Goal: Task Accomplishment & Management: Manage account settings

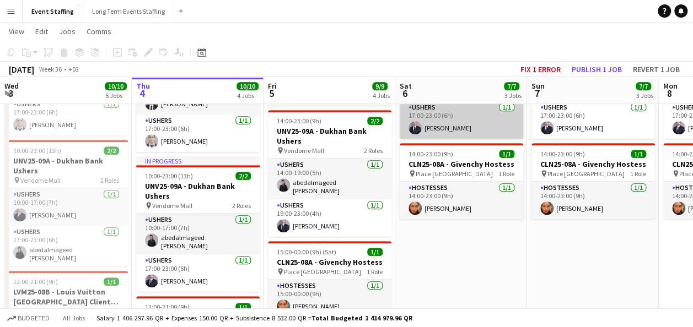
scroll to position [331, 0]
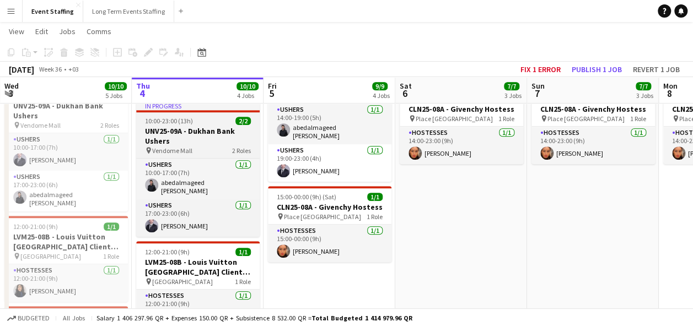
click at [199, 132] on h3 "UNV25-09A - Dukhan Bank Ushers" at bounding box center [197, 136] width 123 height 20
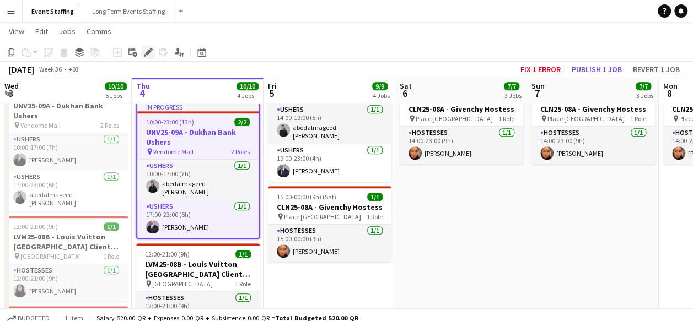
click at [150, 51] on icon at bounding box center [148, 53] width 6 height 6
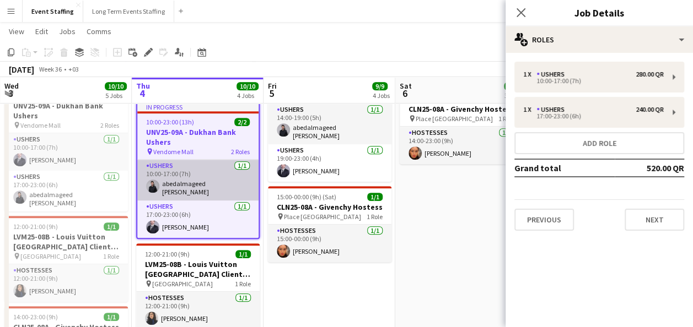
click at [202, 175] on app-card-role "Ushers [DATE] 10:00-17:00 (7h) abedalmageed [PERSON_NAME]" at bounding box center [197, 180] width 121 height 41
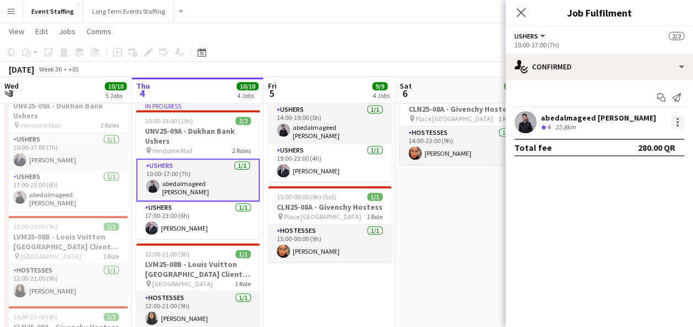
click at [672, 127] on div at bounding box center [677, 122] width 13 height 13
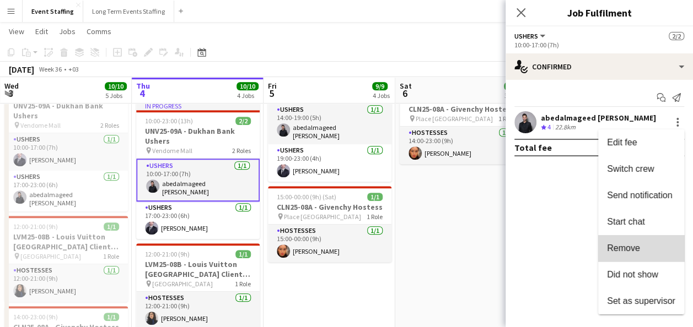
click at [658, 246] on span "Remove" at bounding box center [641, 249] width 68 height 10
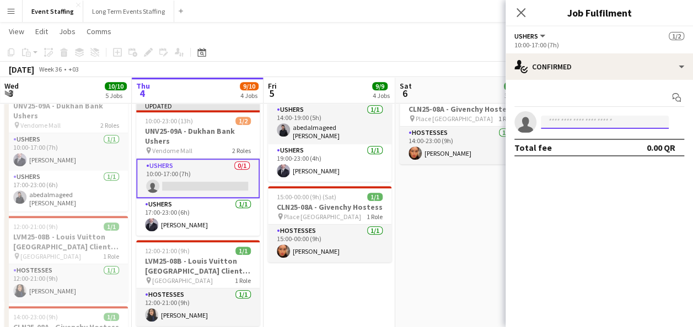
click at [604, 128] on input at bounding box center [605, 122] width 128 height 13
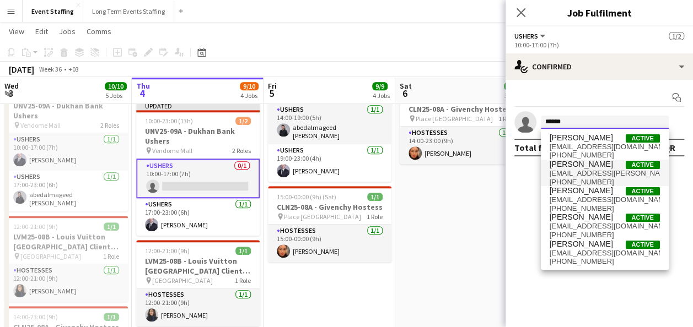
type input "******"
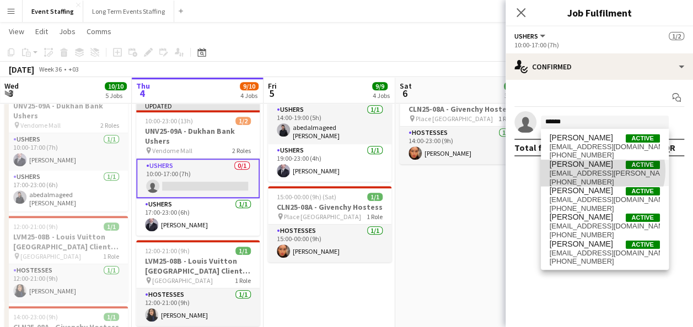
click at [602, 171] on span "[EMAIL_ADDRESS][PERSON_NAME][DOMAIN_NAME]" at bounding box center [605, 173] width 110 height 9
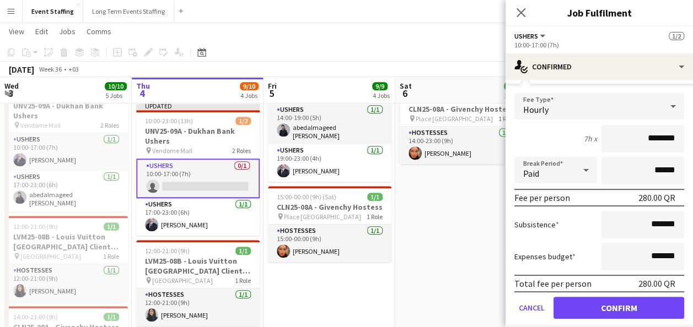
scroll to position [88, 0]
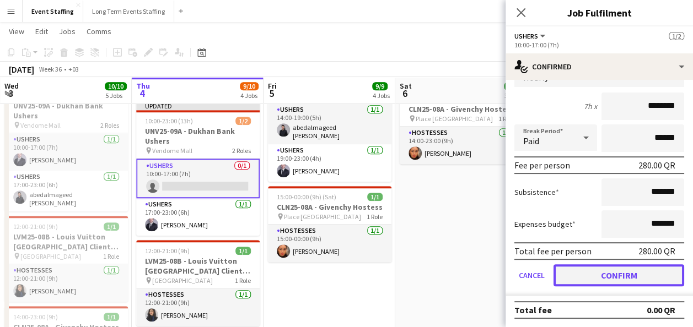
click at [622, 273] on button "Confirm" at bounding box center [619, 276] width 131 height 22
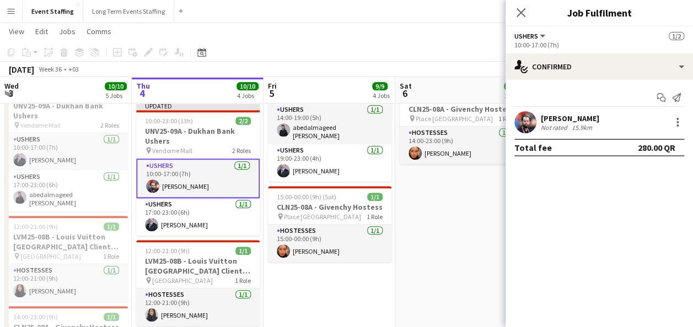
scroll to position [0, 0]
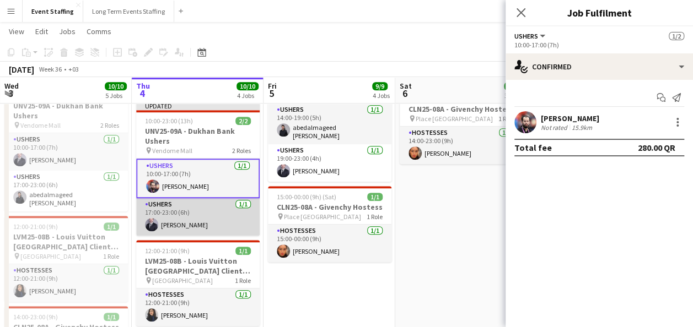
click at [234, 213] on app-card-role "Ushers [DATE] 17:00-23:00 (6h) [PERSON_NAME]" at bounding box center [197, 216] width 123 height 37
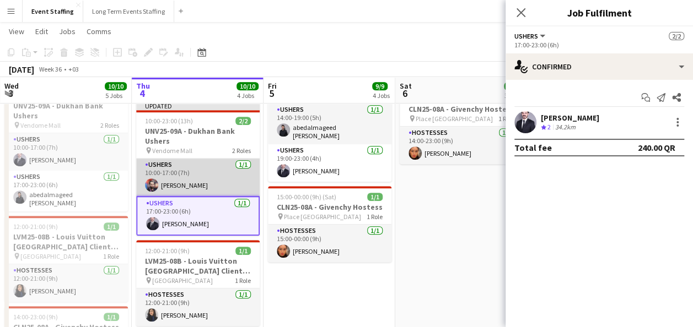
click at [221, 185] on app-card-role "Ushers [DATE] 10:00-17:00 (7h) [PERSON_NAME]" at bounding box center [197, 177] width 123 height 37
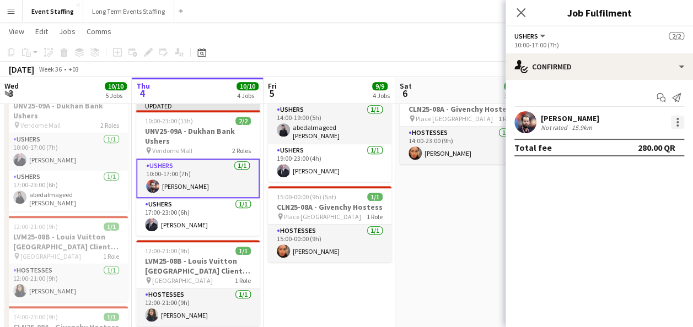
click at [678, 120] on div at bounding box center [677, 122] width 13 height 13
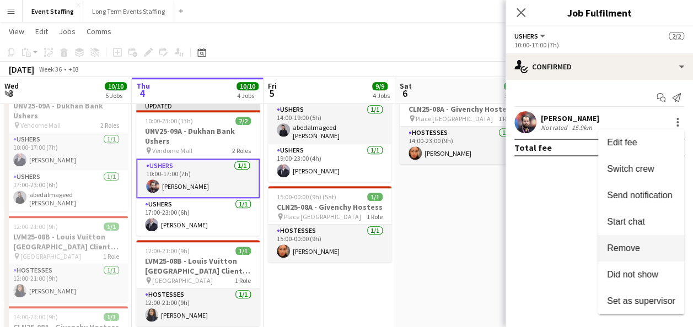
click at [642, 244] on span "Remove" at bounding box center [641, 249] width 68 height 10
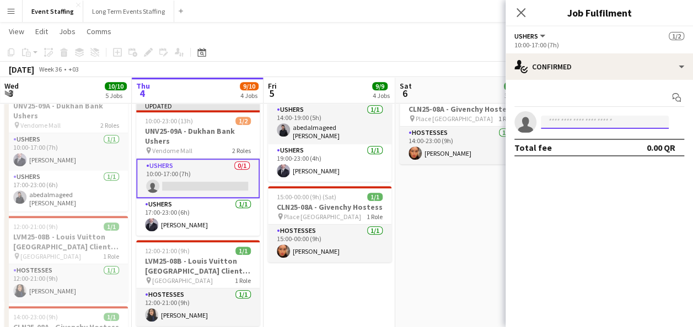
click at [578, 125] on input at bounding box center [605, 122] width 128 height 13
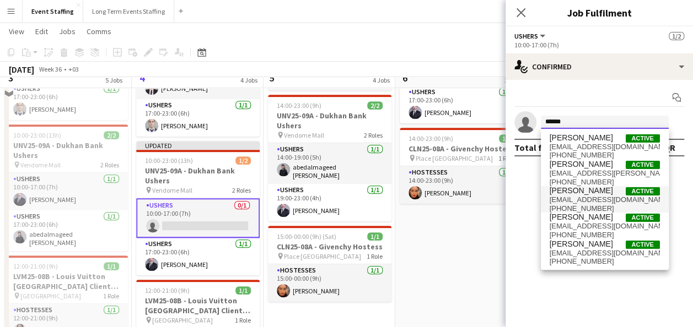
scroll to position [276, 0]
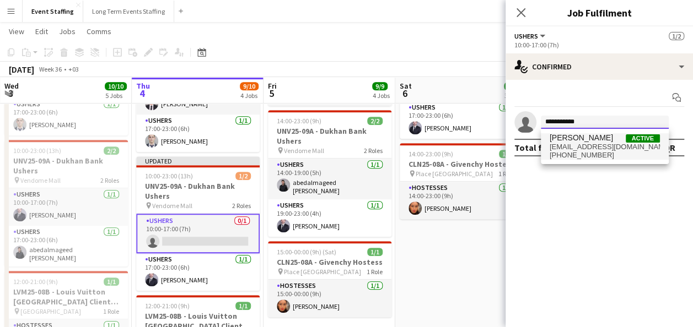
type input "**********"
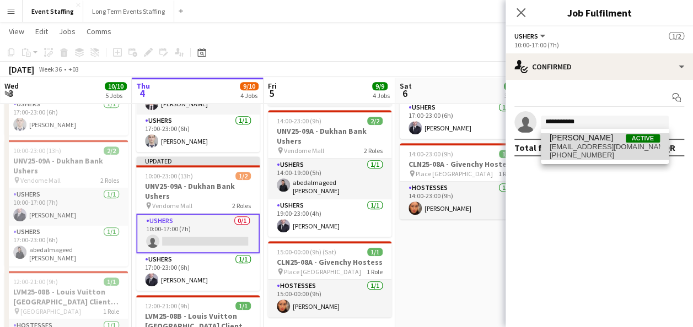
click at [617, 149] on span "[EMAIL_ADDRESS][DOMAIN_NAME]" at bounding box center [605, 147] width 110 height 9
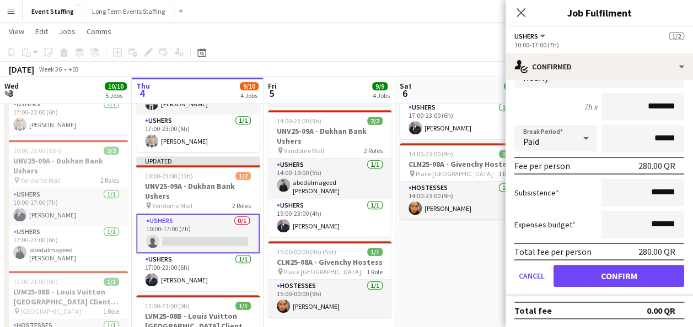
scroll to position [88, 0]
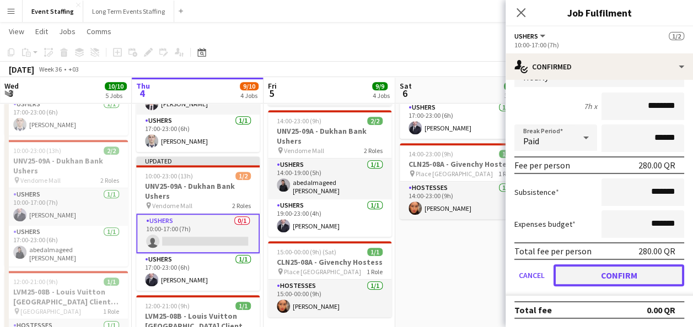
click at [616, 271] on button "Confirm" at bounding box center [619, 276] width 131 height 22
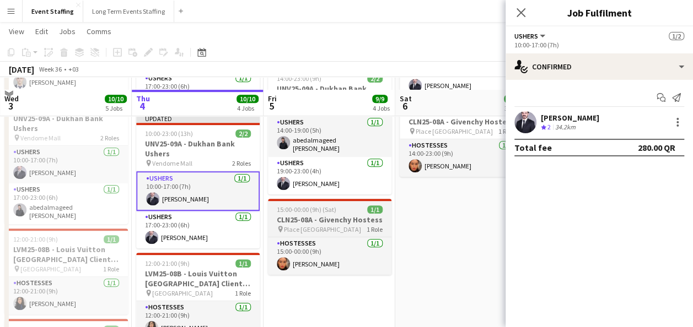
scroll to position [331, 0]
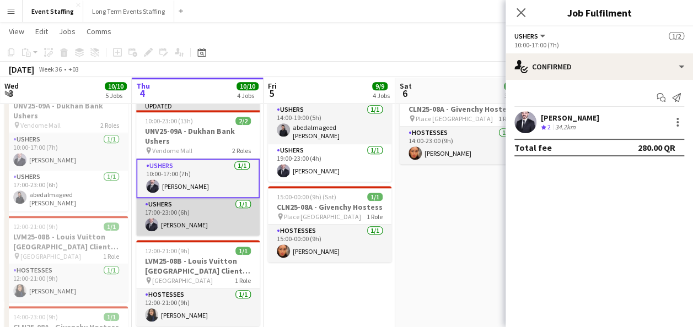
click at [203, 221] on app-card-role "Ushers [DATE] 17:00-23:00 (6h) [PERSON_NAME]" at bounding box center [197, 216] width 123 height 37
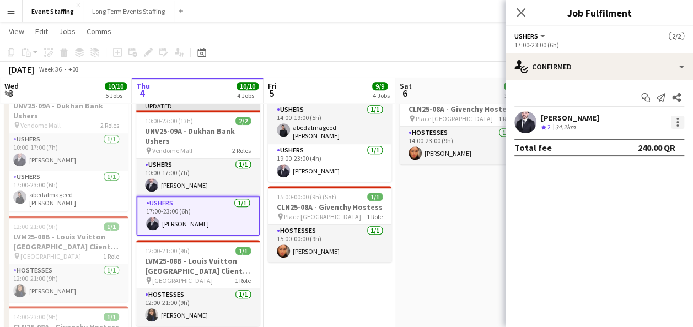
click at [679, 121] on div at bounding box center [677, 122] width 13 height 13
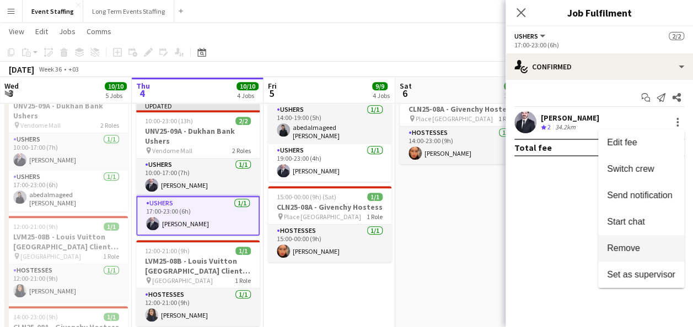
click at [644, 246] on span "Remove" at bounding box center [641, 249] width 68 height 10
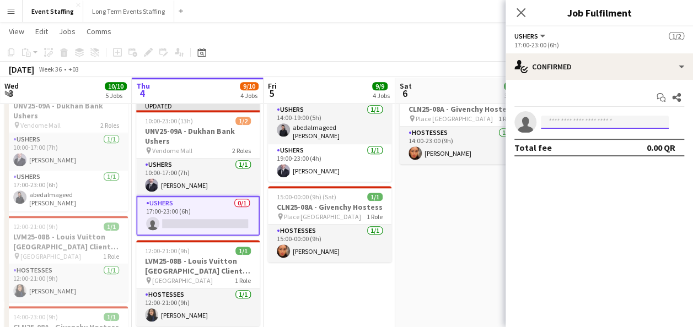
click at [613, 122] on input at bounding box center [605, 122] width 128 height 13
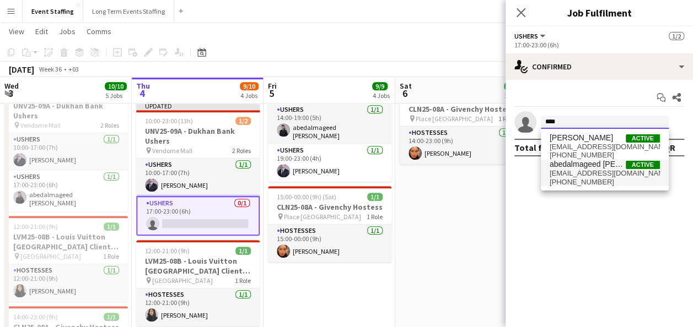
type input "****"
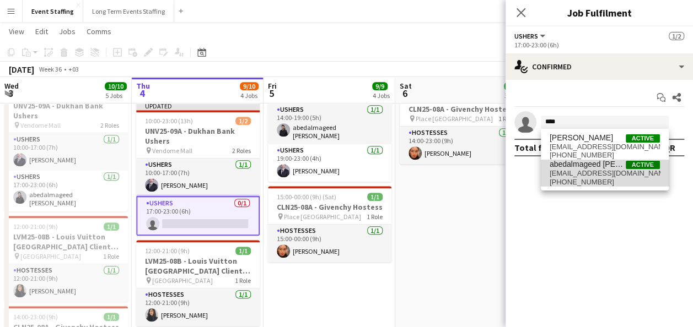
click at [613, 174] on span "[EMAIL_ADDRESS][DOMAIN_NAME]" at bounding box center [605, 173] width 110 height 9
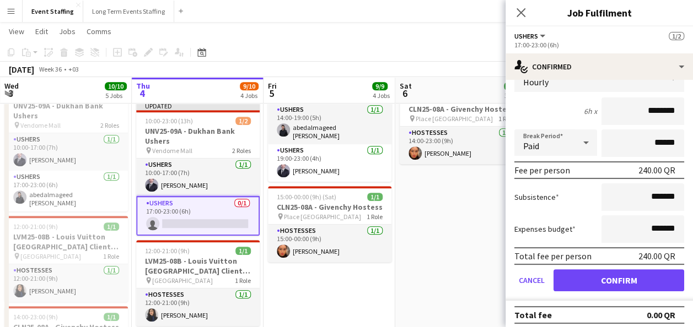
scroll to position [88, 0]
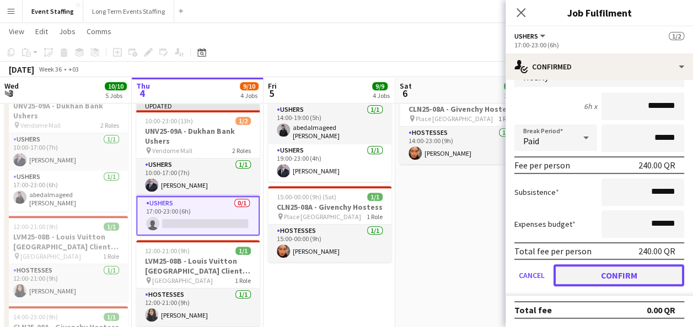
click at [627, 271] on button "Confirm" at bounding box center [619, 276] width 131 height 22
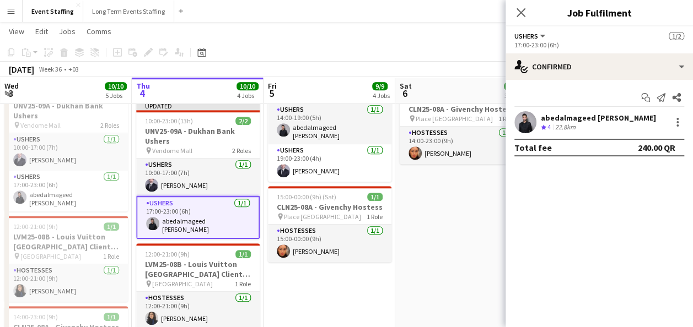
scroll to position [0, 0]
click at [472, 218] on app-date-cell "10:00-23:00 (13h) 4/4 ASE25-08A - MOQ Back to School Campaign pin Mall of Qatar…" at bounding box center [461, 150] width 132 height 714
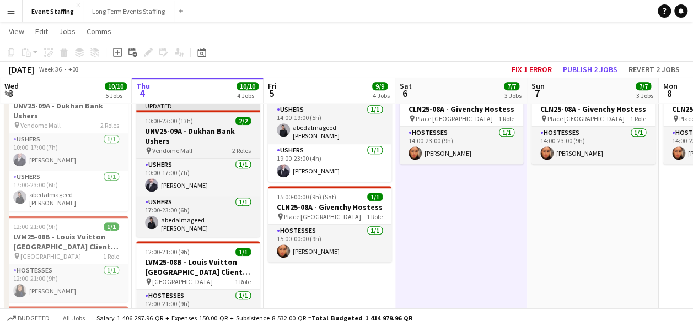
click at [195, 132] on h3 "UNV25-09A - Dukhan Bank Ushers" at bounding box center [197, 136] width 123 height 20
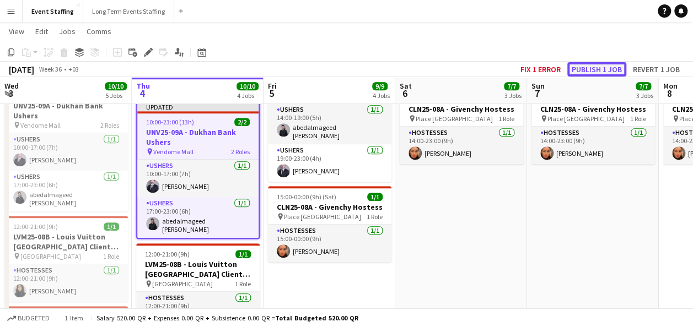
click at [599, 67] on button "Publish 1 job" at bounding box center [596, 69] width 59 height 14
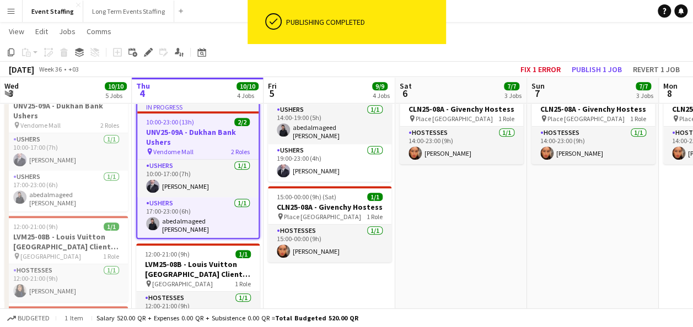
click at [486, 216] on app-date-cell "10:00-23:00 (13h) 4/4 ASE25-08A - MOQ Back to School Campaign pin Mall of Qatar…" at bounding box center [461, 150] width 132 height 714
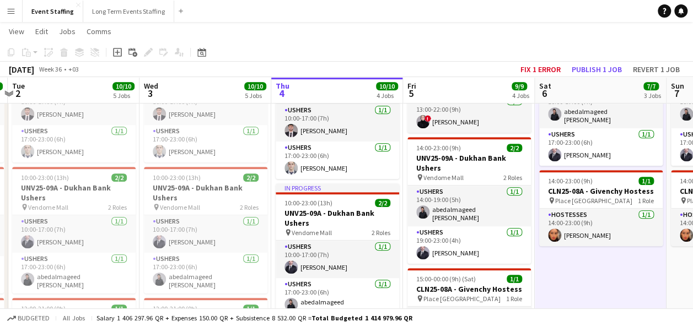
scroll to position [0, 252]
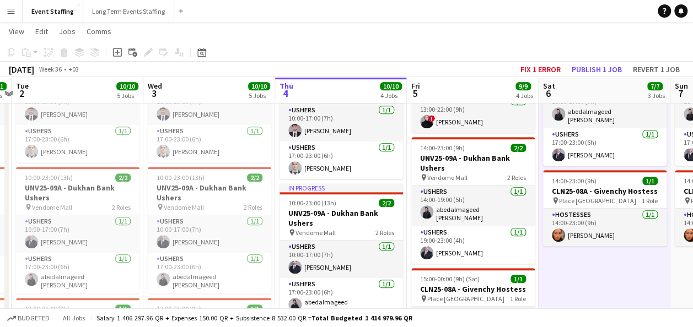
drag, startPoint x: 318, startPoint y: 190, endPoint x: 461, endPoint y: 200, distance: 143.7
click at [461, 200] on app-calendar-viewport "Sun 31 9/9 5 Jobs Mon 1 11/11 6 Jobs Tue 2 10/10 5 Jobs Wed 3 10/10 5 Jobs Thu …" at bounding box center [346, 216] width 693 height 845
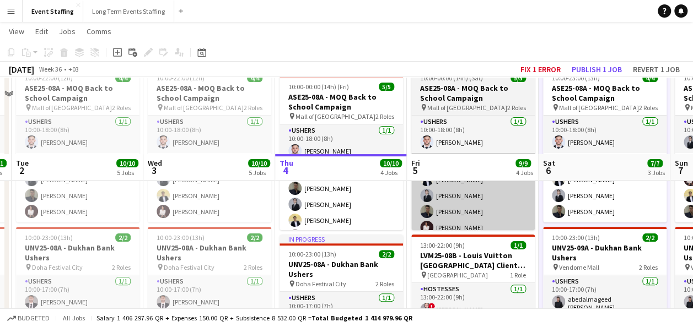
scroll to position [0, 0]
